Goal: Information Seeking & Learning: Learn about a topic

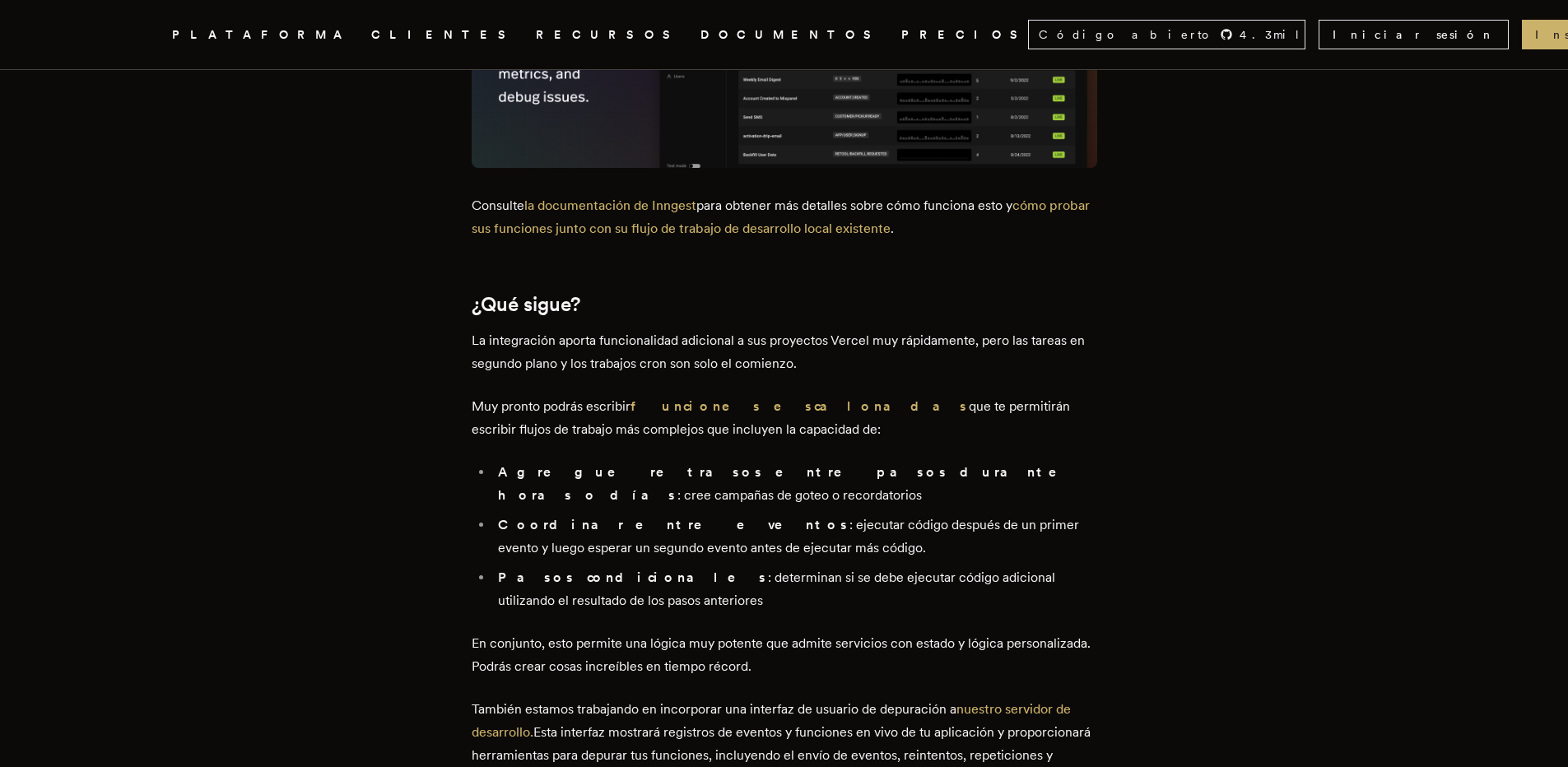
scroll to position [2725, 0]
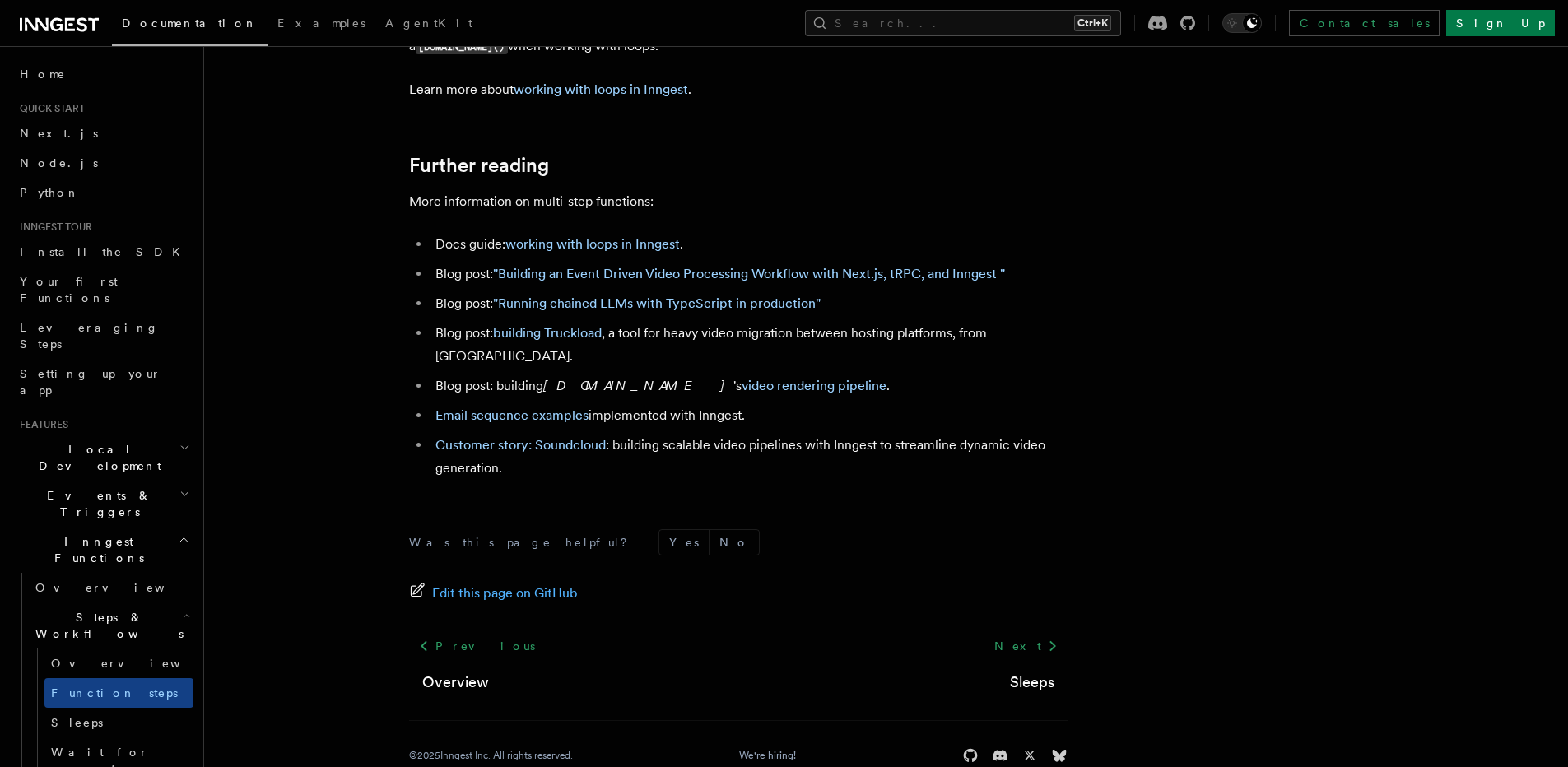
scroll to position [5516, 0]
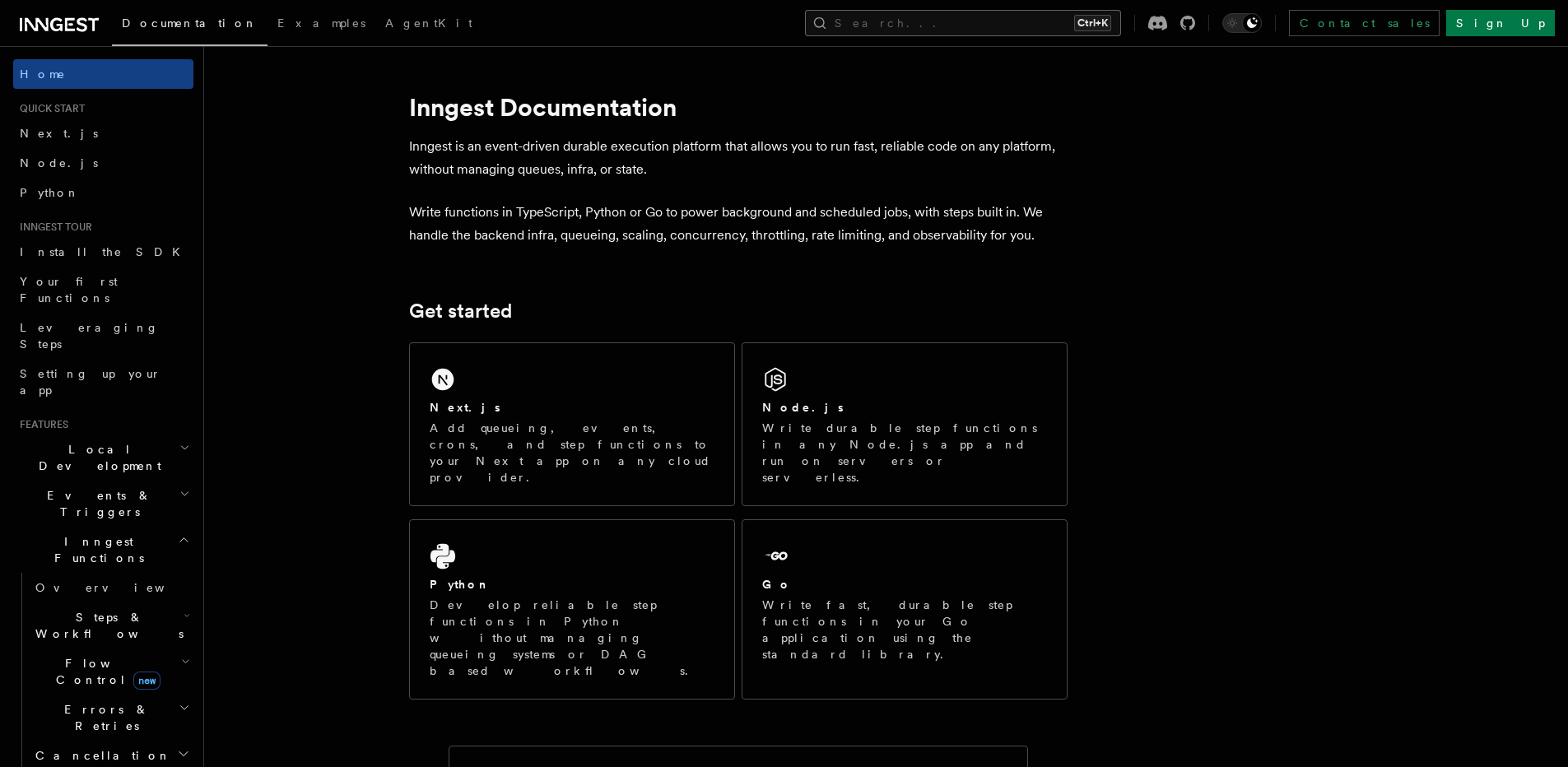
click at [1052, 28] on button "Search... Ctrl+K" at bounding box center [963, 23] width 316 height 27
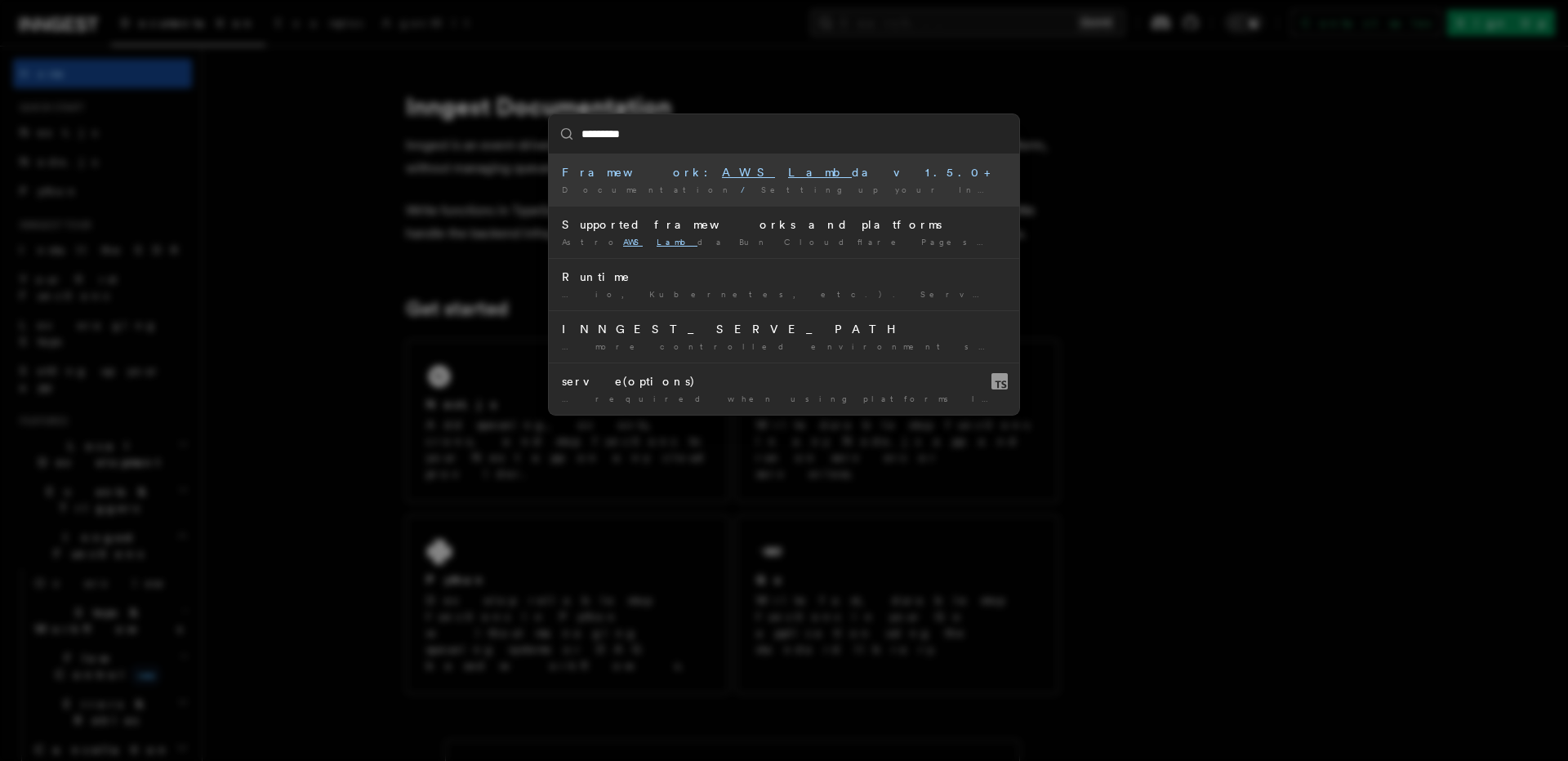
type input "**********"
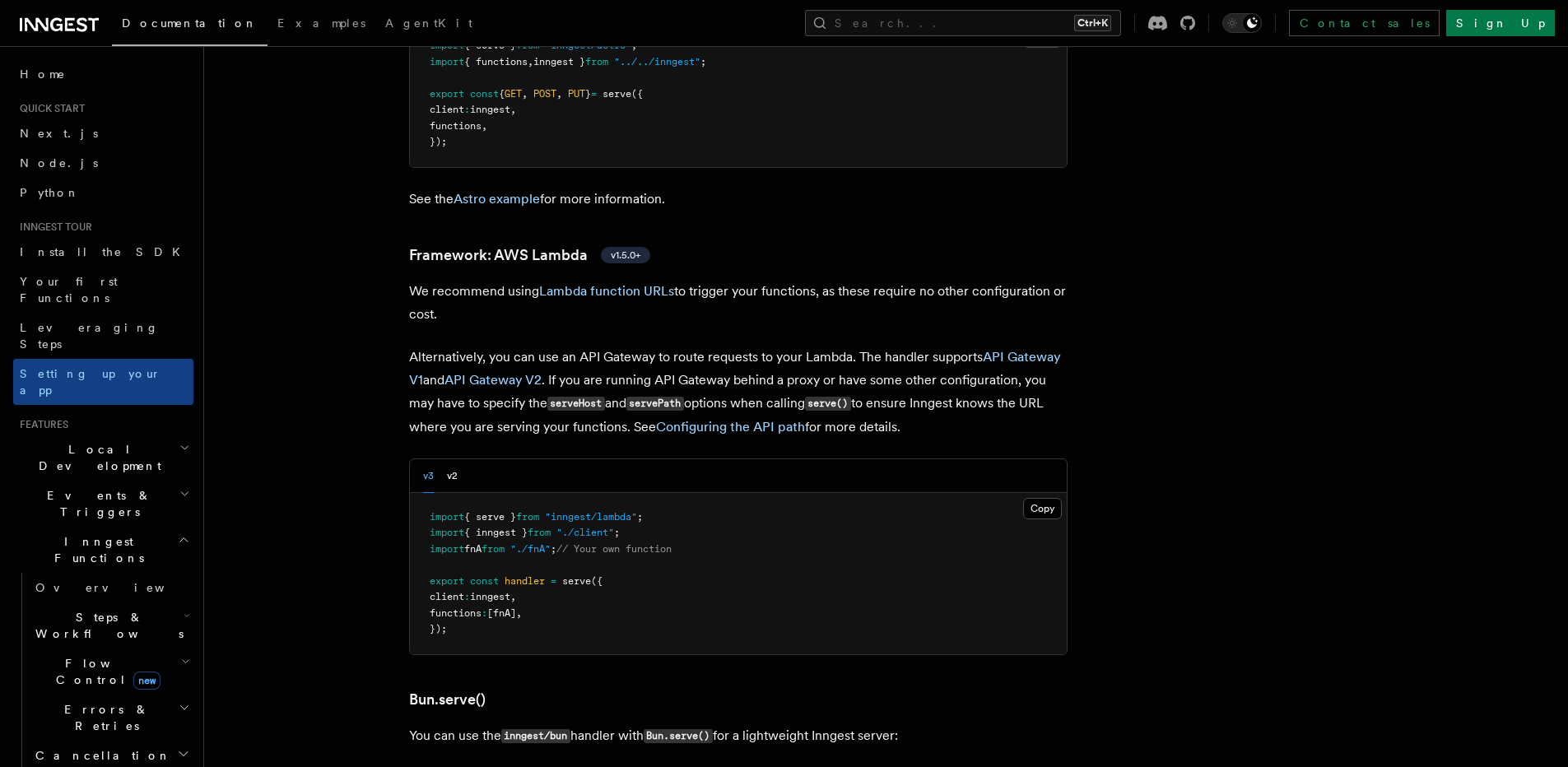
scroll to position [1538, 0]
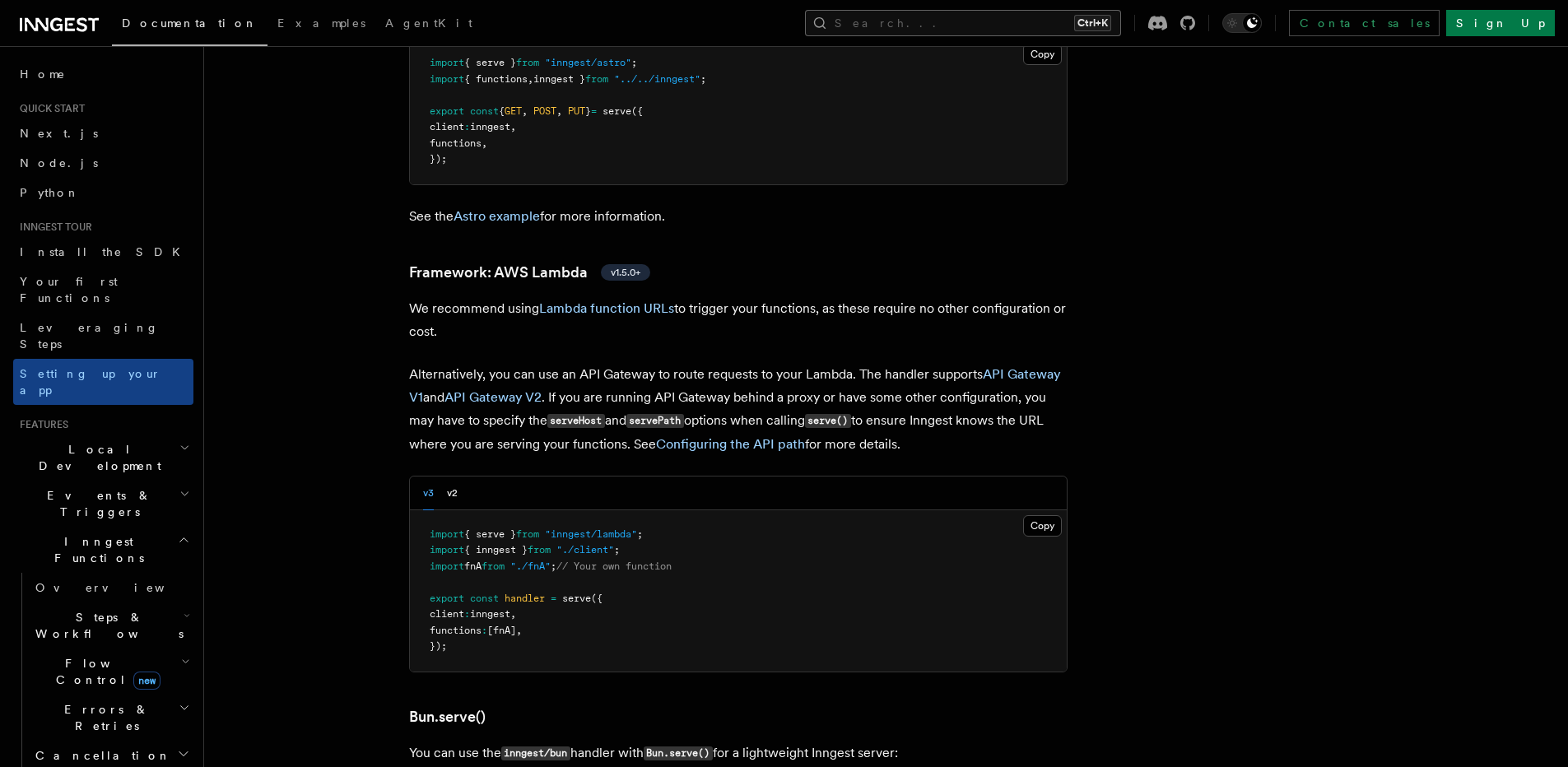
click at [992, 20] on button "Search... Ctrl+K" at bounding box center [963, 23] width 316 height 27
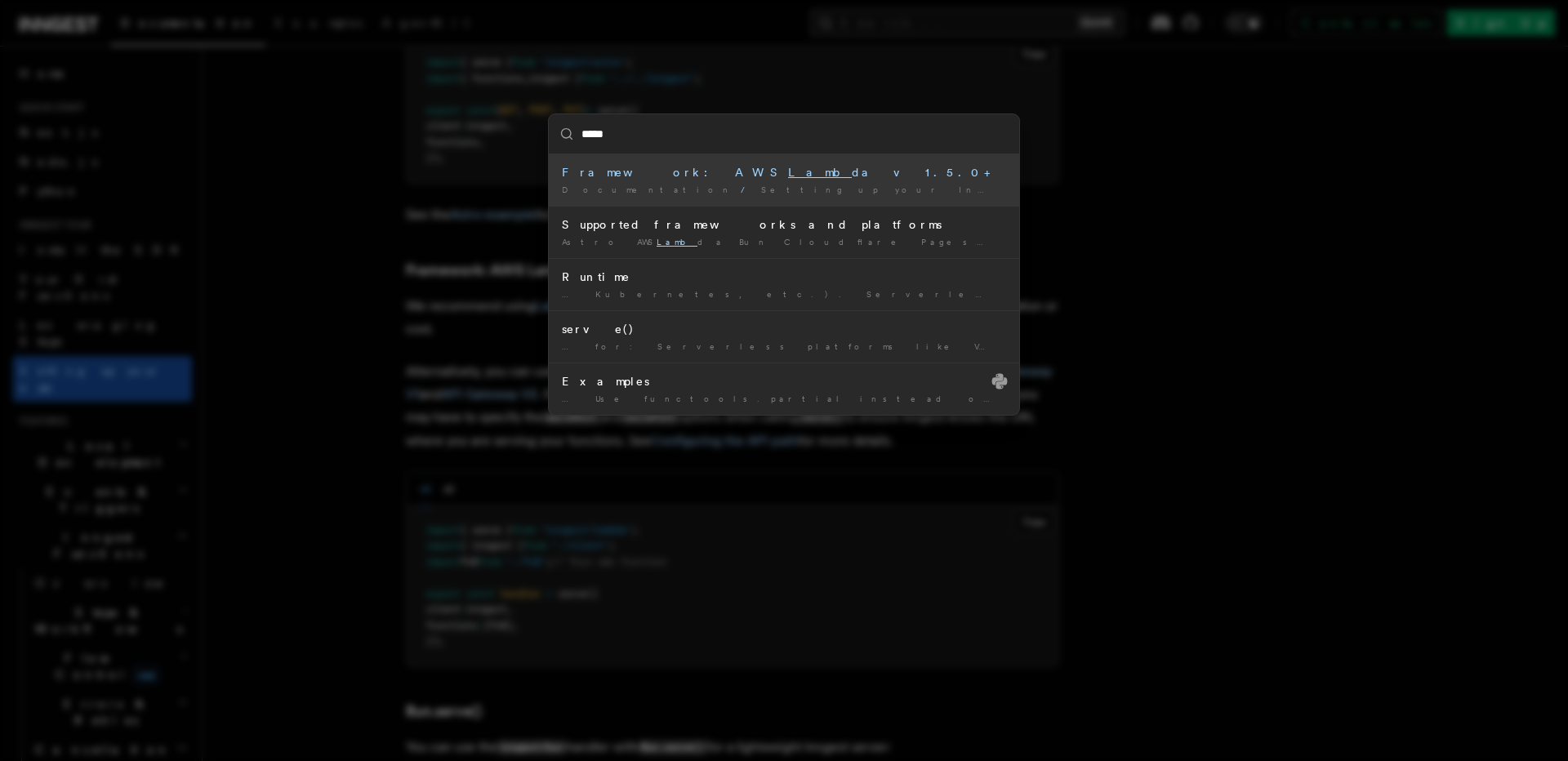
type input "******"
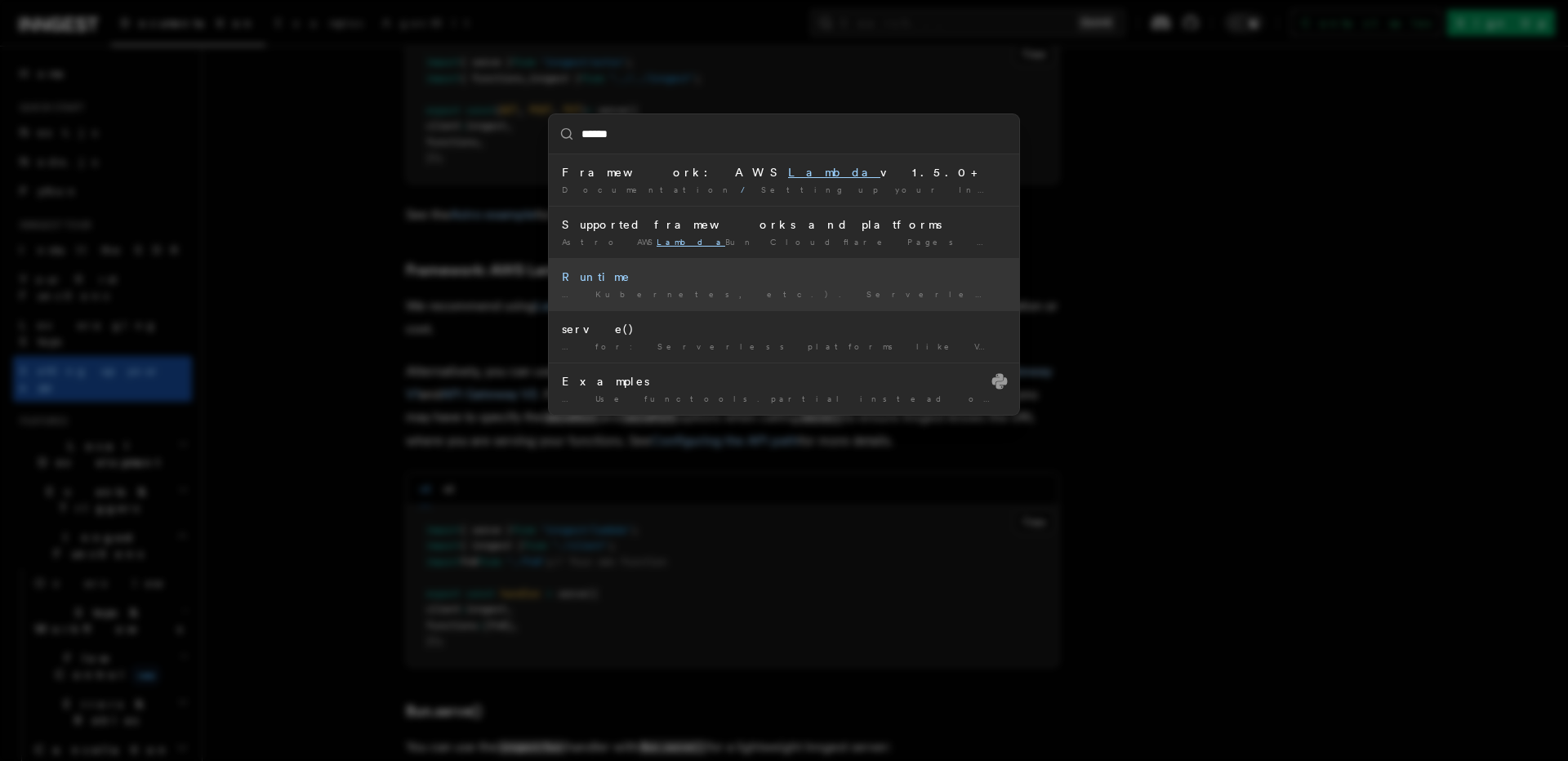
click at [842, 275] on div "Runtime" at bounding box center [784, 277] width 444 height 17
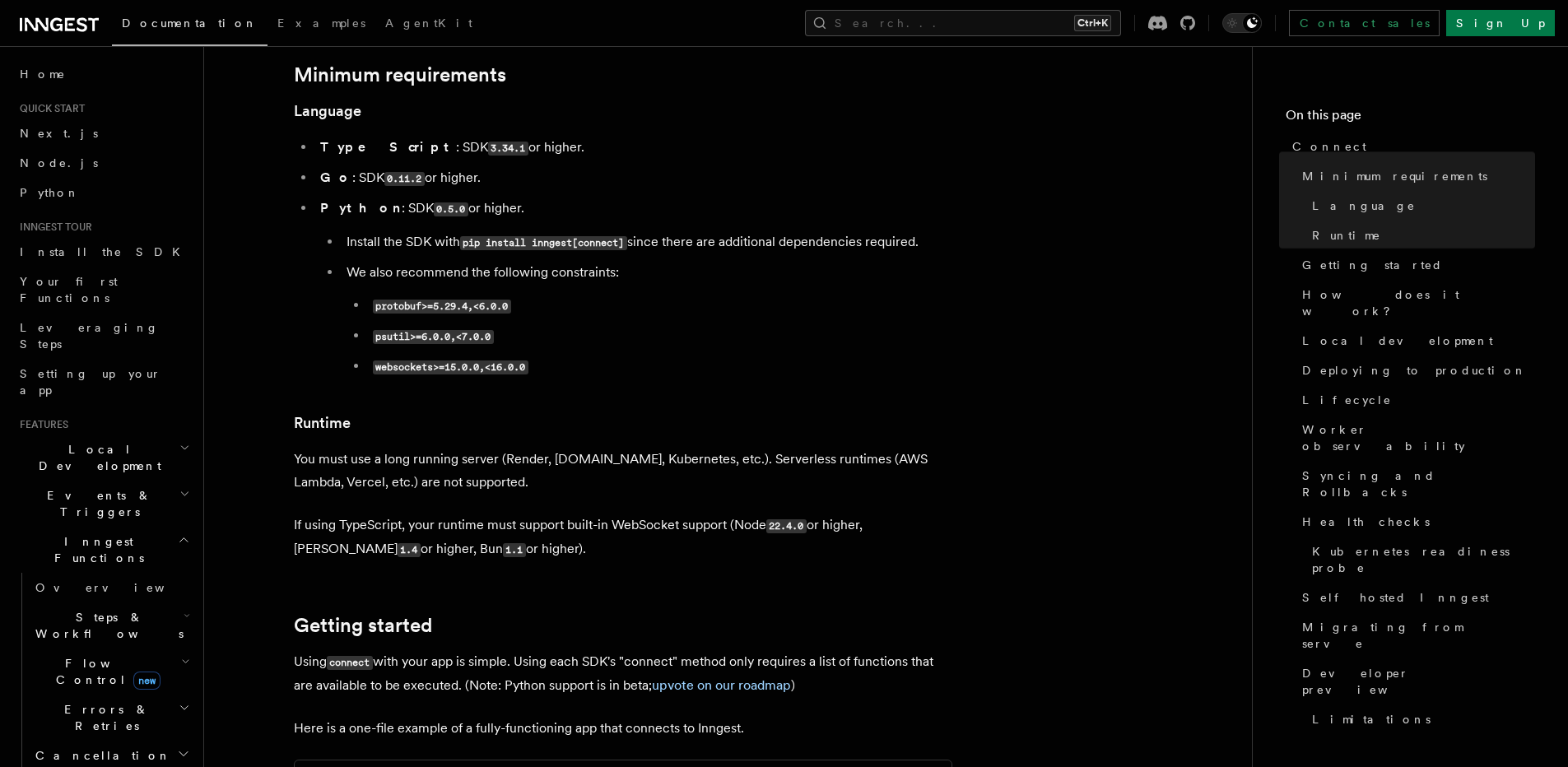
scroll to position [811, 0]
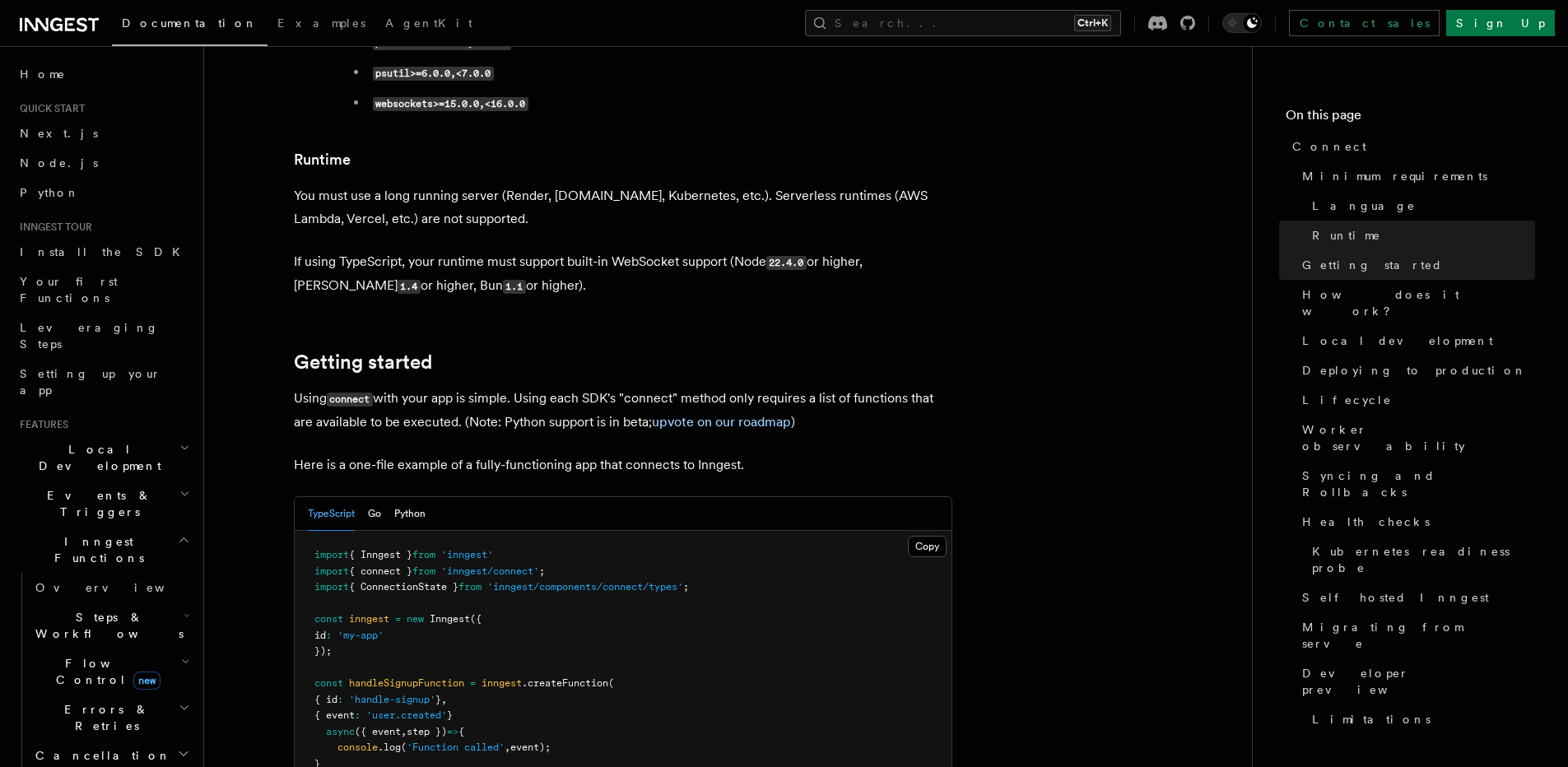
drag, startPoint x: 810, startPoint y: 252, endPoint x: 702, endPoint y: 58, distance: 222.0
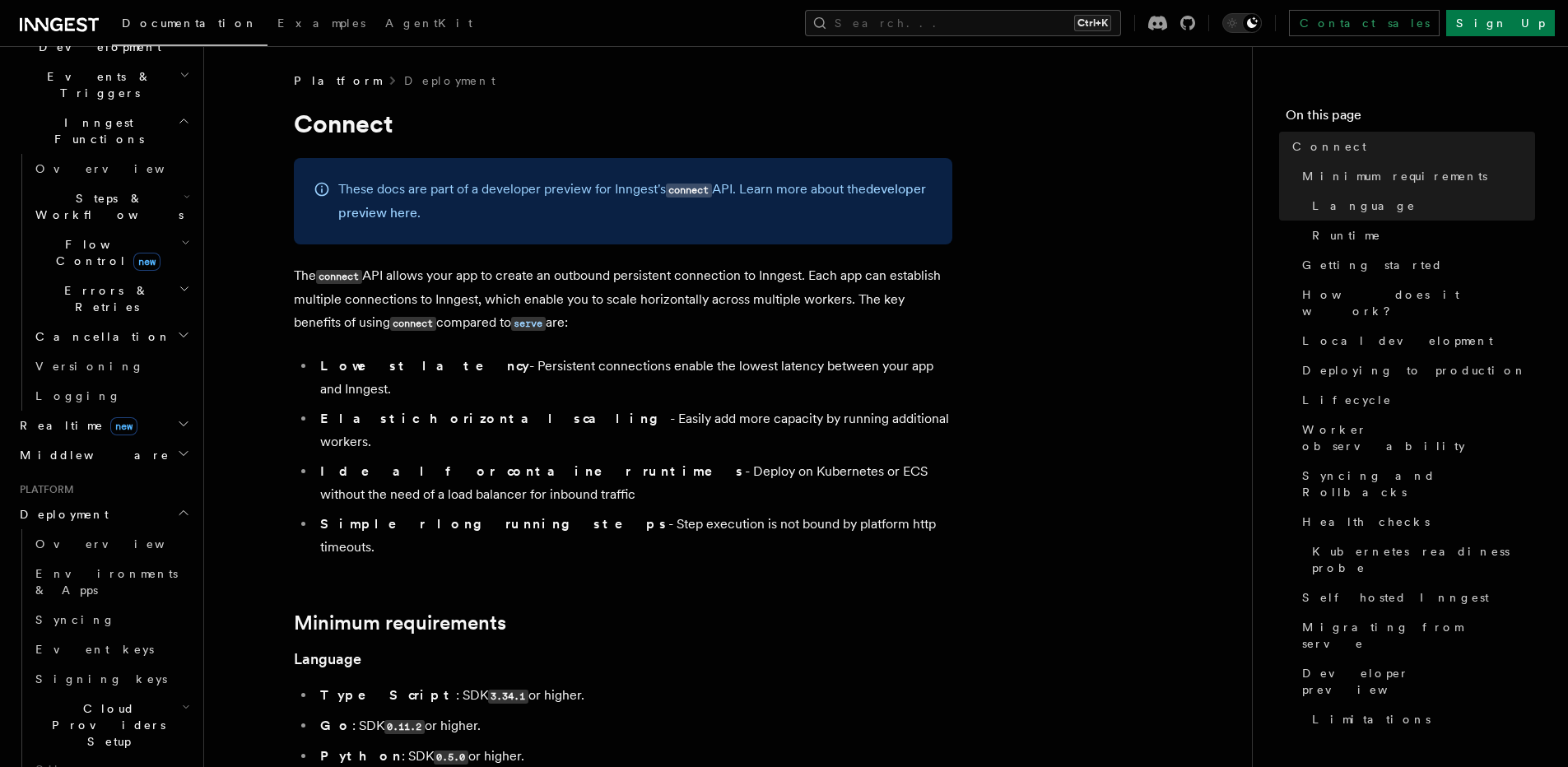
scroll to position [480, 0]
